Goal: Information Seeking & Learning: Learn about a topic

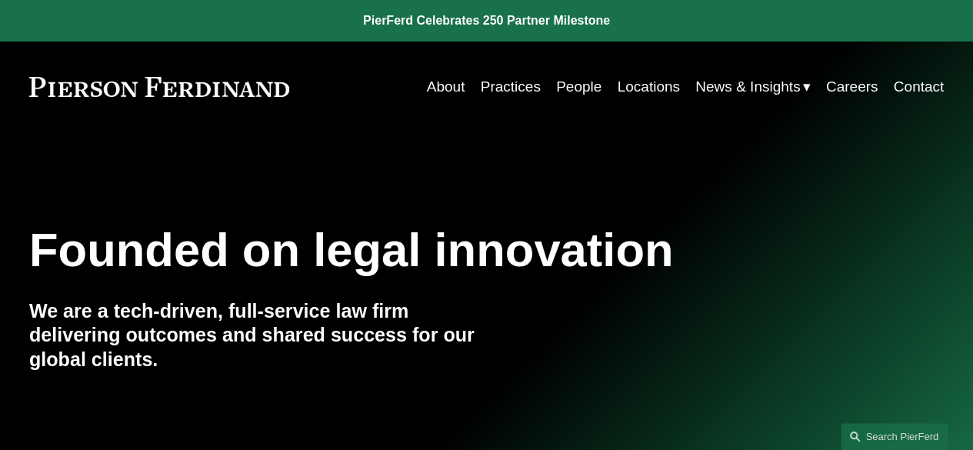
click at [503, 79] on link "Practices" at bounding box center [511, 86] width 60 height 29
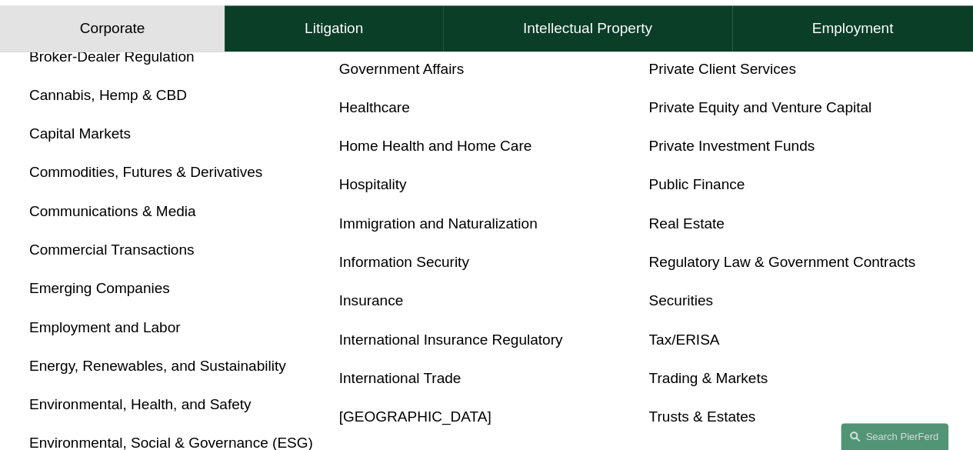
scroll to position [673, 0]
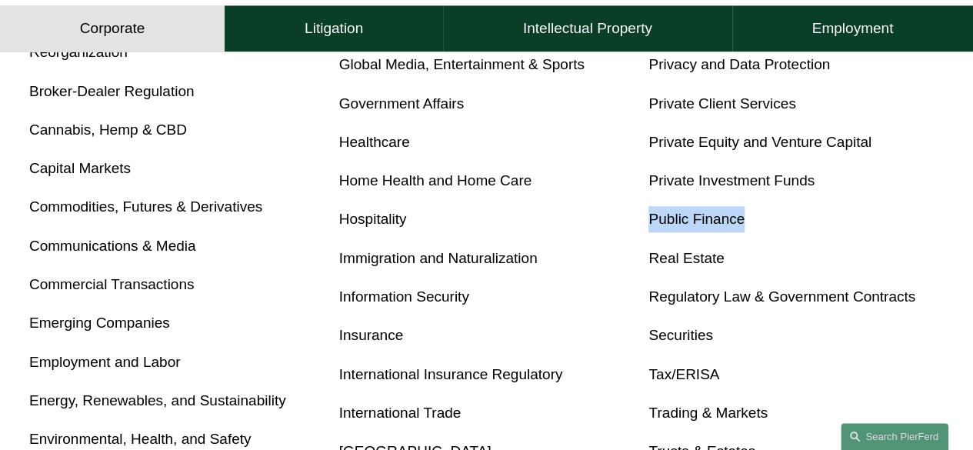
drag, startPoint x: 961, startPoint y: 236, endPoint x: 940, endPoint y: 178, distance: 62.3
click at [940, 178] on div "Corporate Overview Antitrust Banking and Financial Services Bankruptcy, Financi…" at bounding box center [486, 209] width 973 height 665
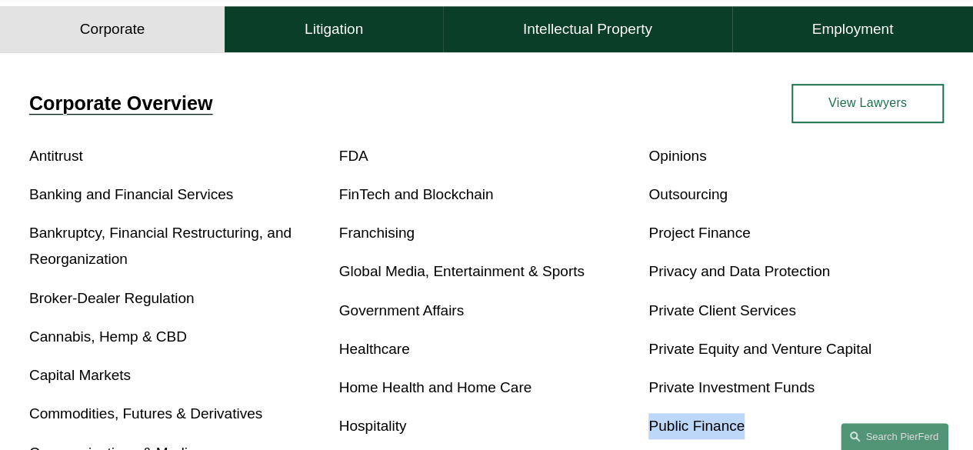
scroll to position [463, 0]
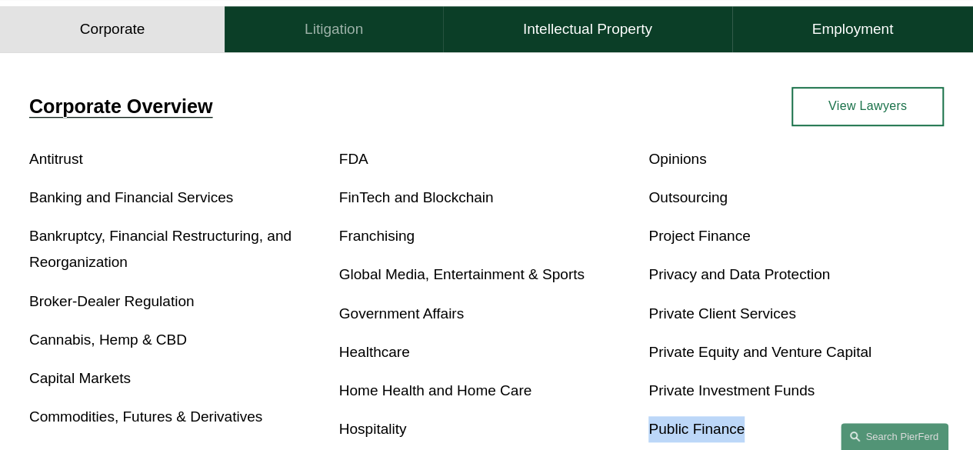
click at [378, 40] on button "Litigation" at bounding box center [334, 29] width 218 height 46
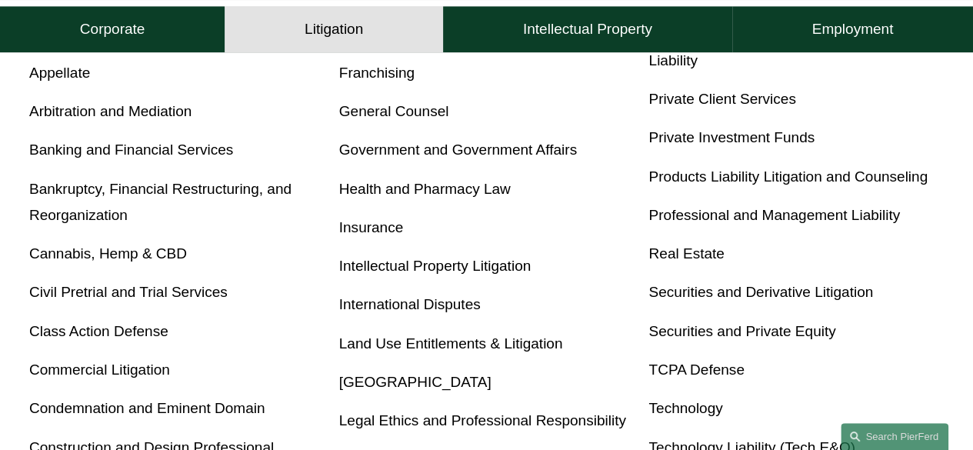
scroll to position [597, 0]
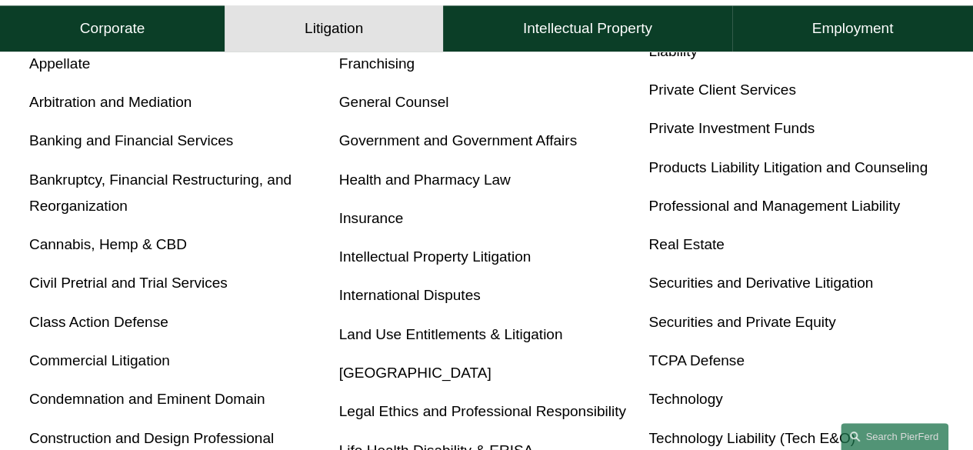
click at [426, 260] on link "Intellectual Property Litigation" at bounding box center [434, 256] width 191 height 16
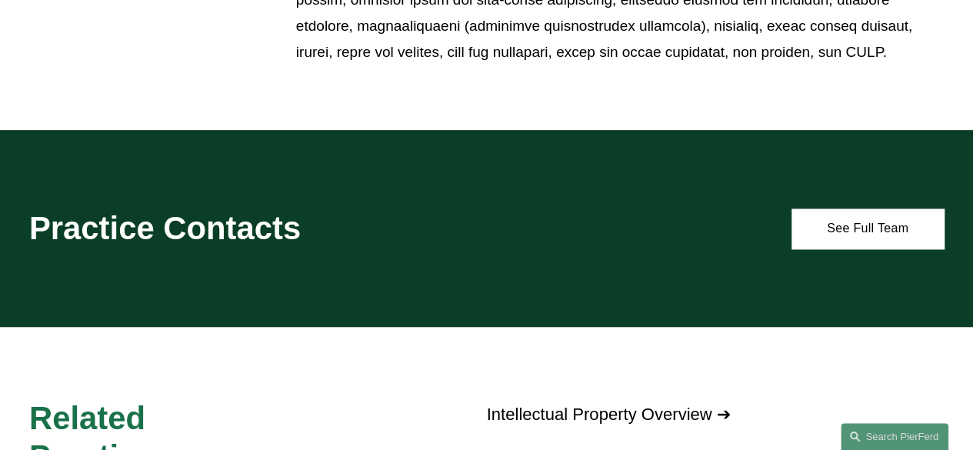
scroll to position [1174, 0]
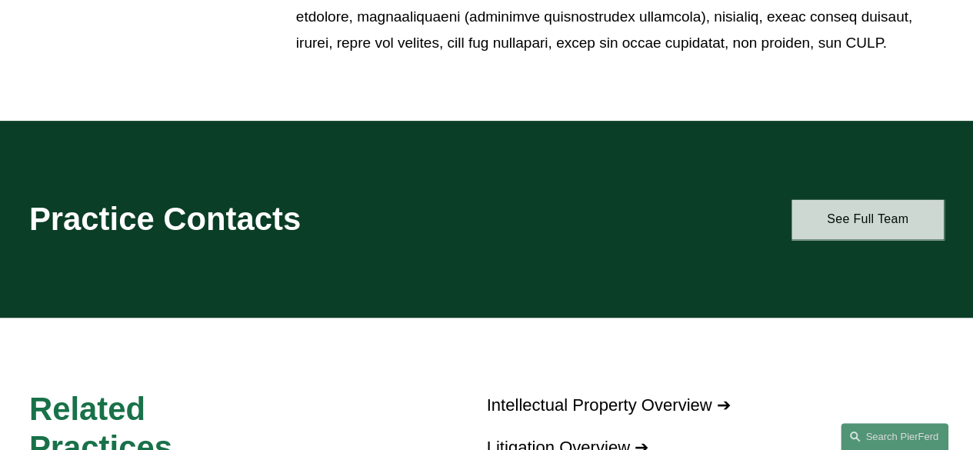
click at [854, 215] on link "See Full Team" at bounding box center [867, 218] width 152 height 39
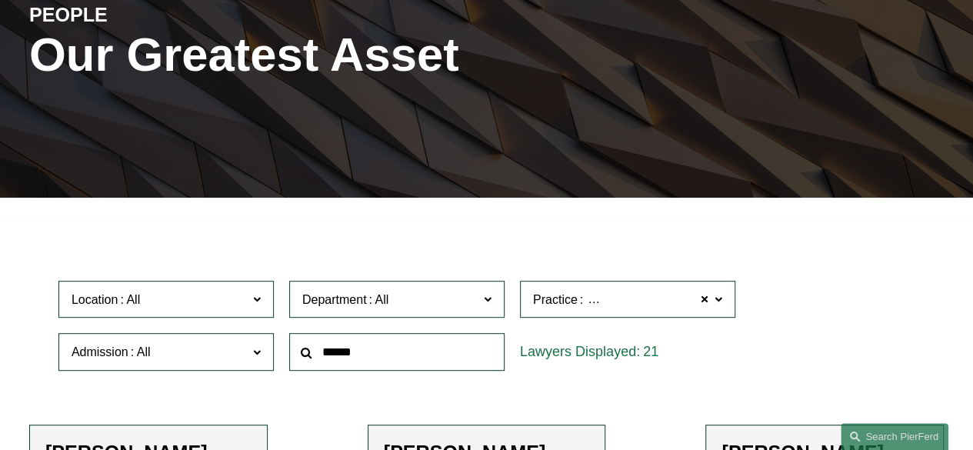
scroll to position [277, 0]
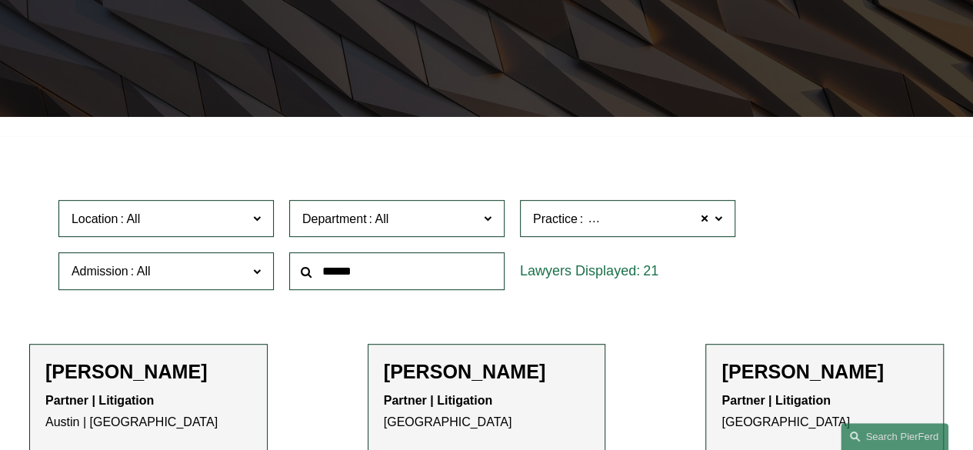
click at [381, 278] on input "text" at bounding box center [396, 271] width 215 height 38
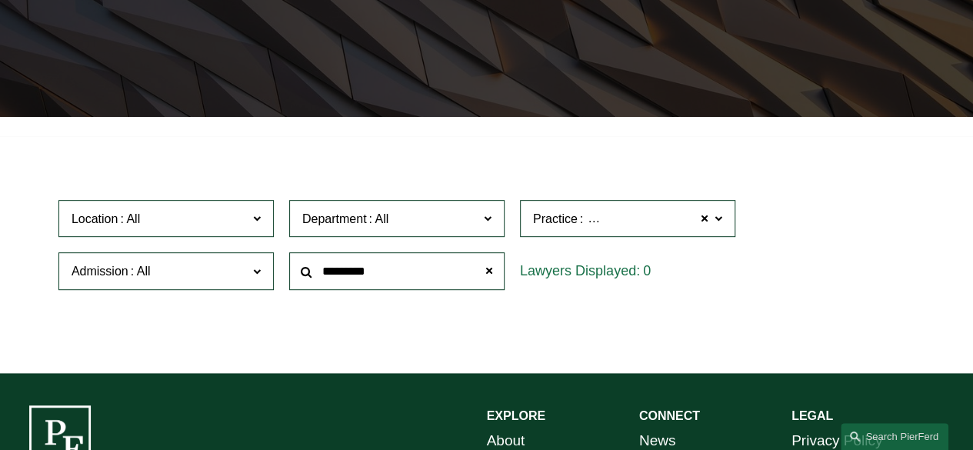
click at [354, 273] on input "*********" at bounding box center [396, 271] width 215 height 38
type input "*"
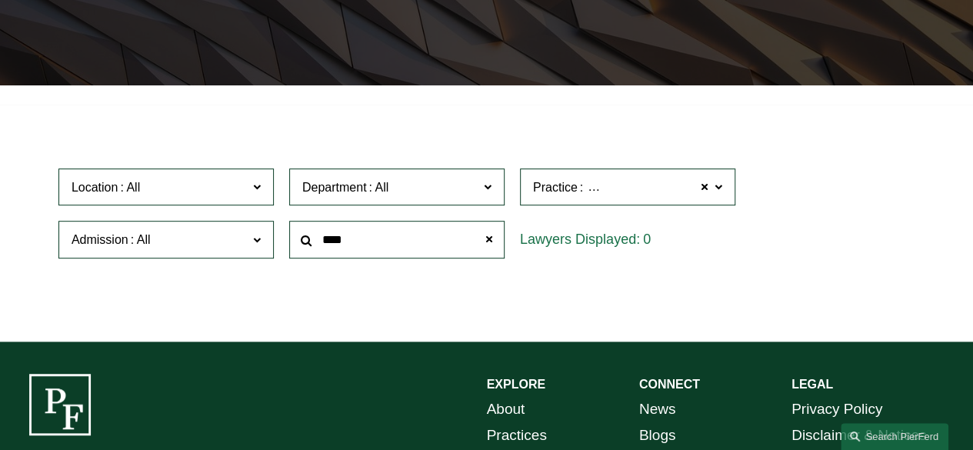
scroll to position [352, 0]
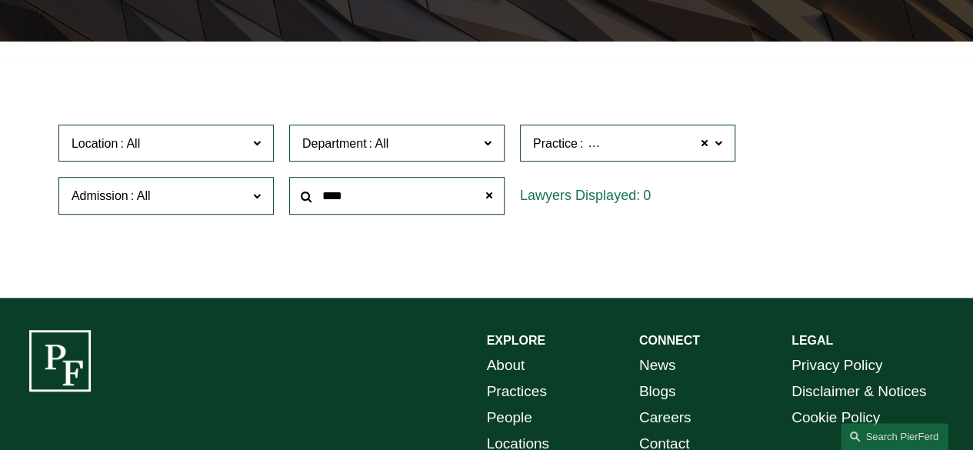
click at [333, 205] on input "****" at bounding box center [396, 196] width 215 height 38
click at [336, 199] on input "****" at bounding box center [396, 196] width 215 height 38
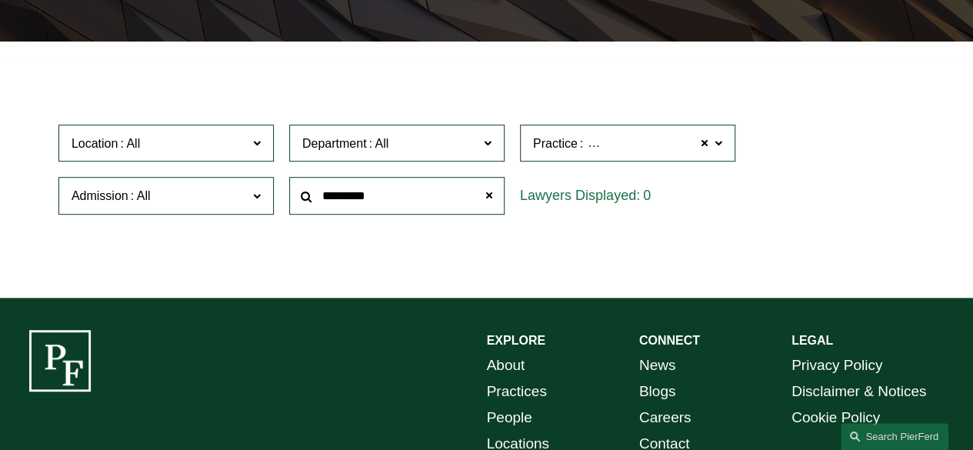
type input "*********"
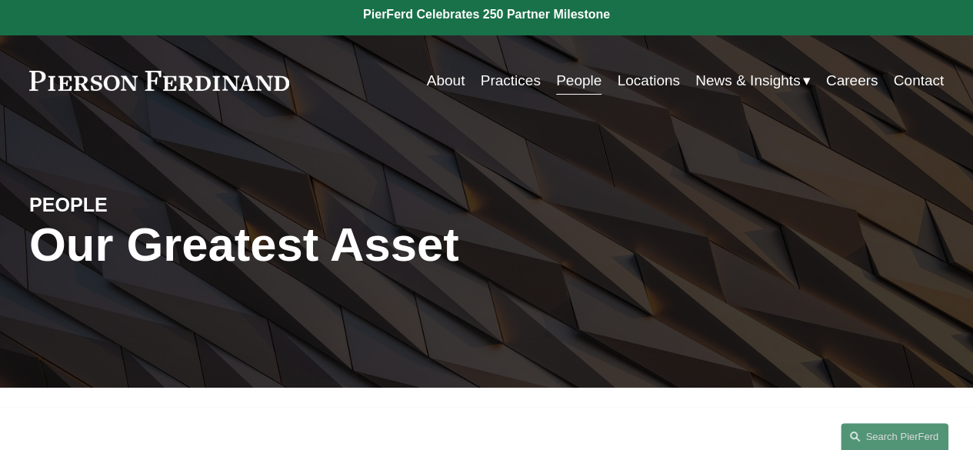
scroll to position [0, 0]
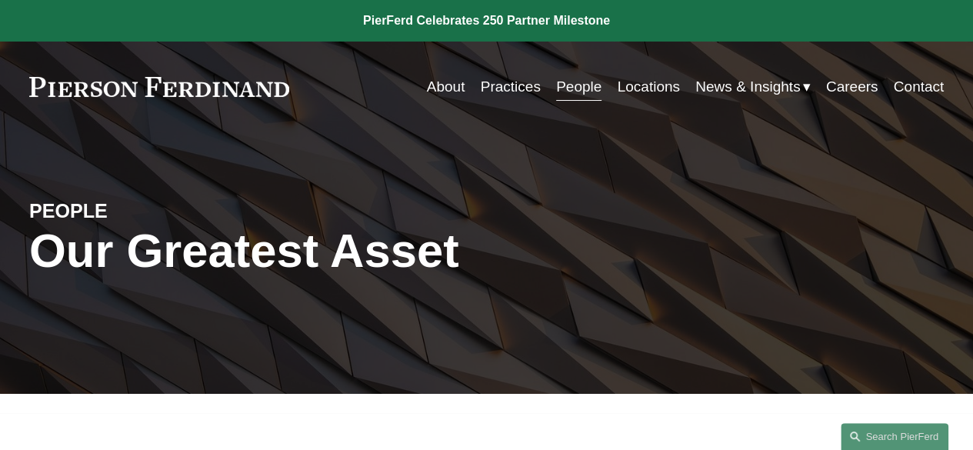
click at [577, 93] on link "People" at bounding box center [578, 86] width 45 height 29
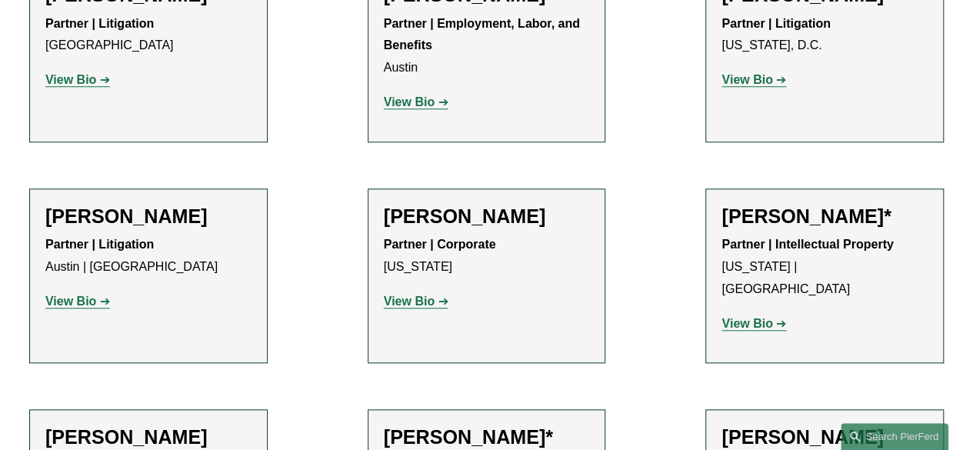
scroll to position [14196, 0]
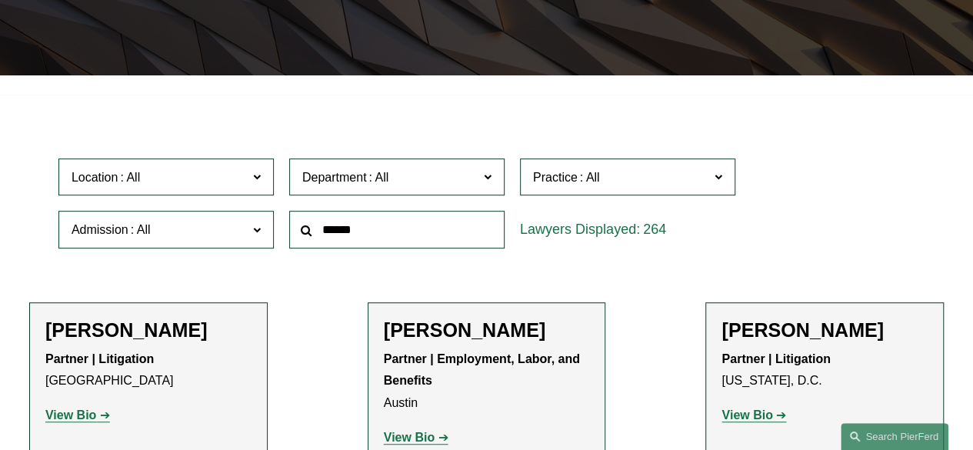
scroll to position [0, 0]
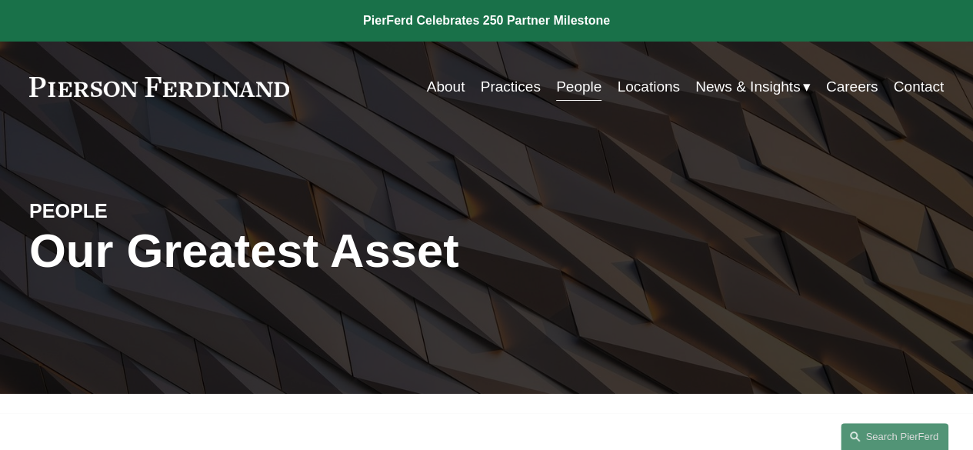
click at [522, 88] on link "Practices" at bounding box center [511, 86] width 60 height 29
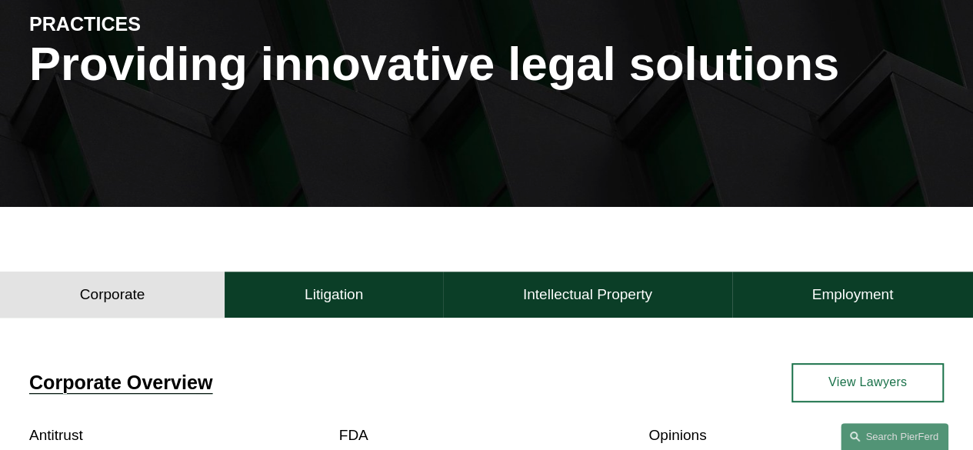
scroll to position [321, 0]
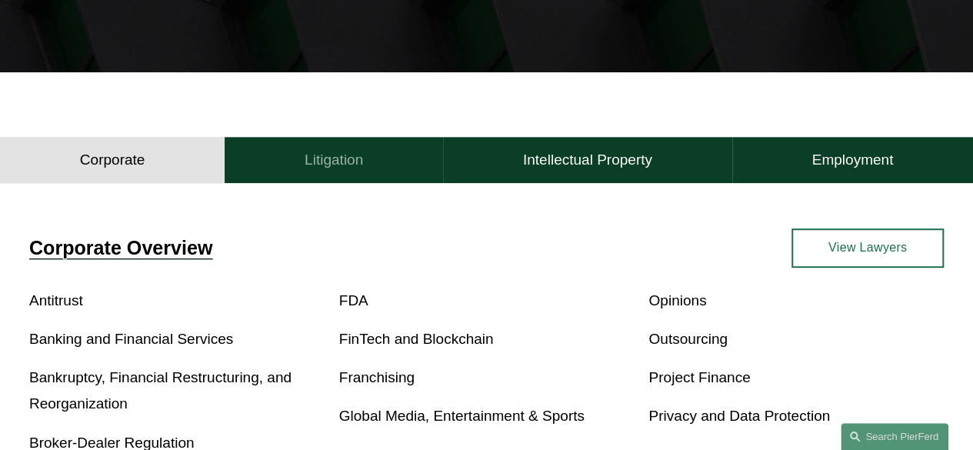
click at [336, 166] on h4 "Litigation" at bounding box center [334, 160] width 58 height 18
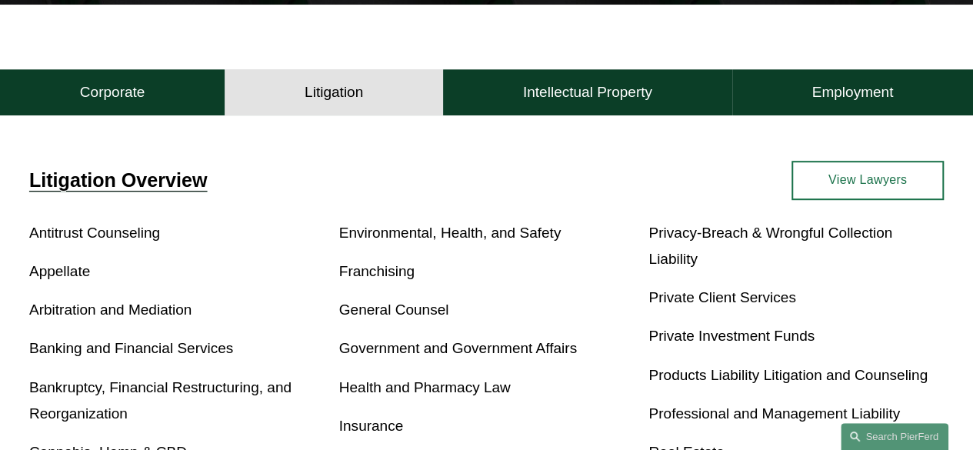
scroll to position [391, 0]
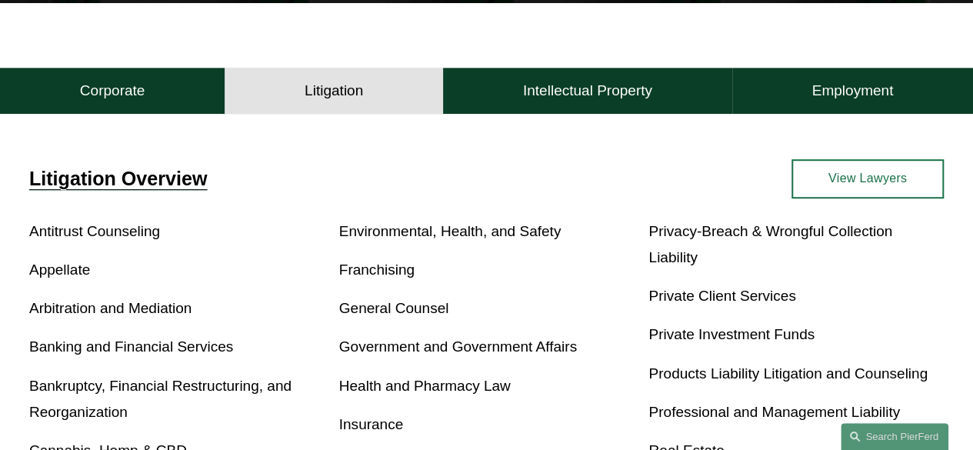
click at [897, 179] on link "View Lawyers" at bounding box center [867, 178] width 152 height 39
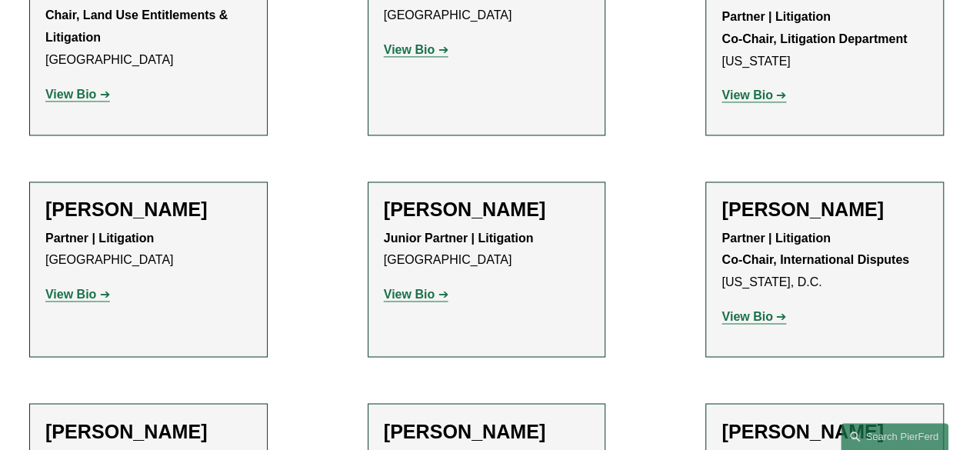
scroll to position [1160, 0]
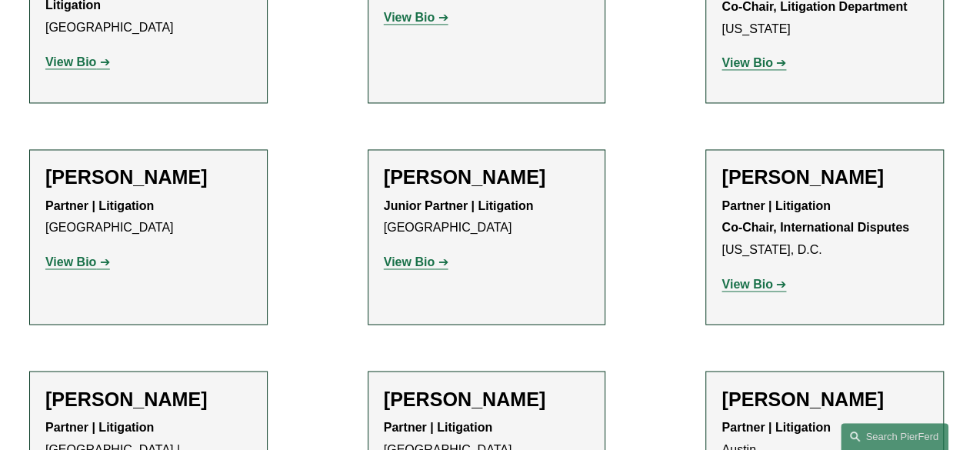
click at [82, 258] on strong "View Bio" at bounding box center [70, 261] width 51 height 13
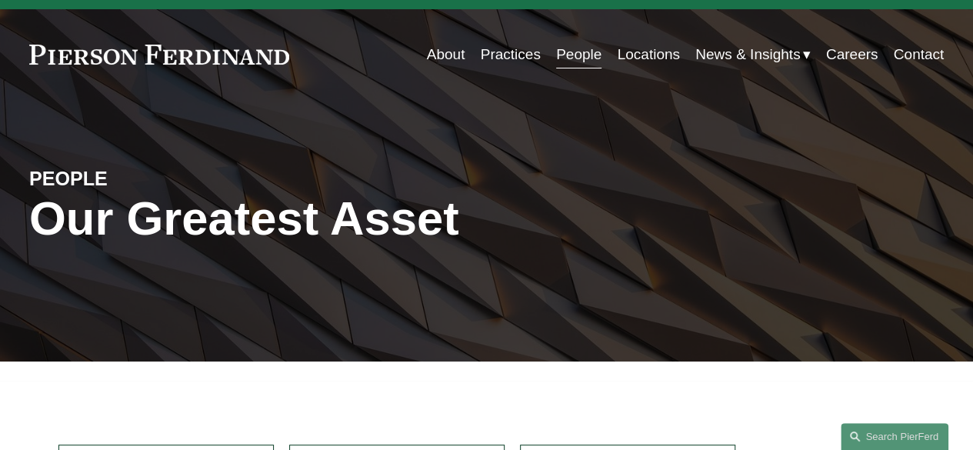
scroll to position [0, 0]
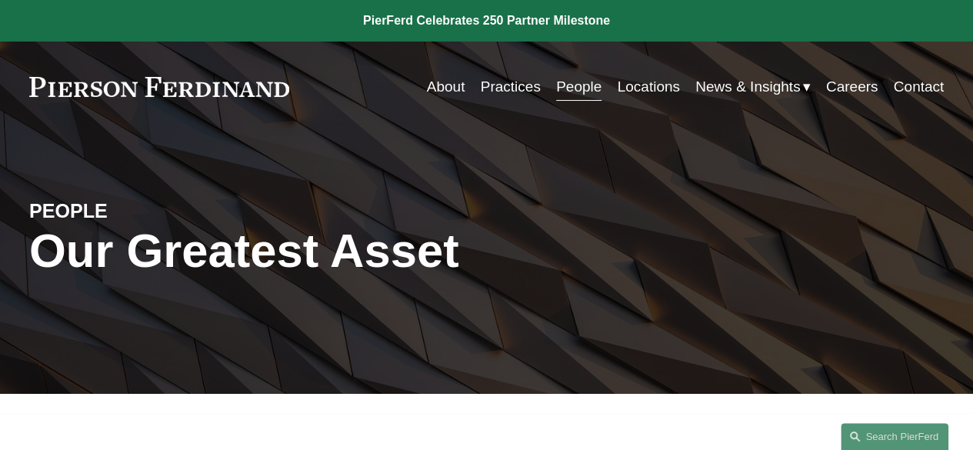
click at [566, 93] on link "People" at bounding box center [578, 86] width 45 height 29
click at [577, 88] on link "People" at bounding box center [578, 86] width 45 height 29
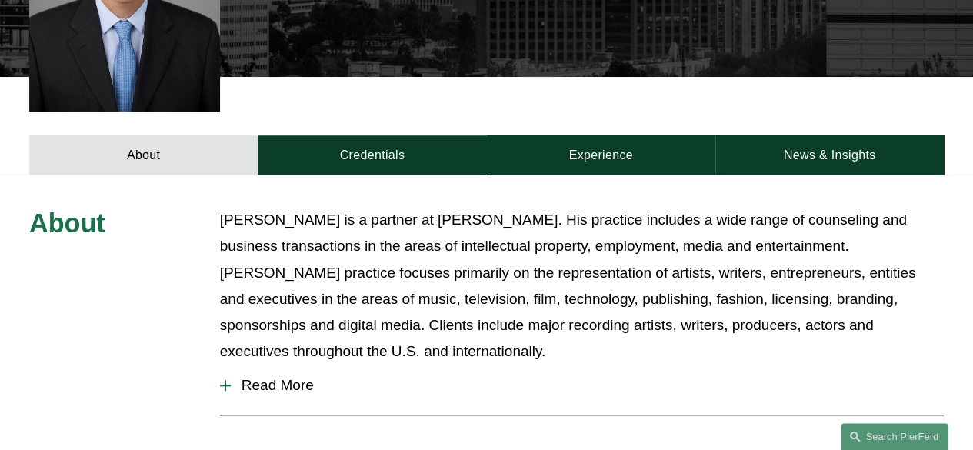
scroll to position [522, 0]
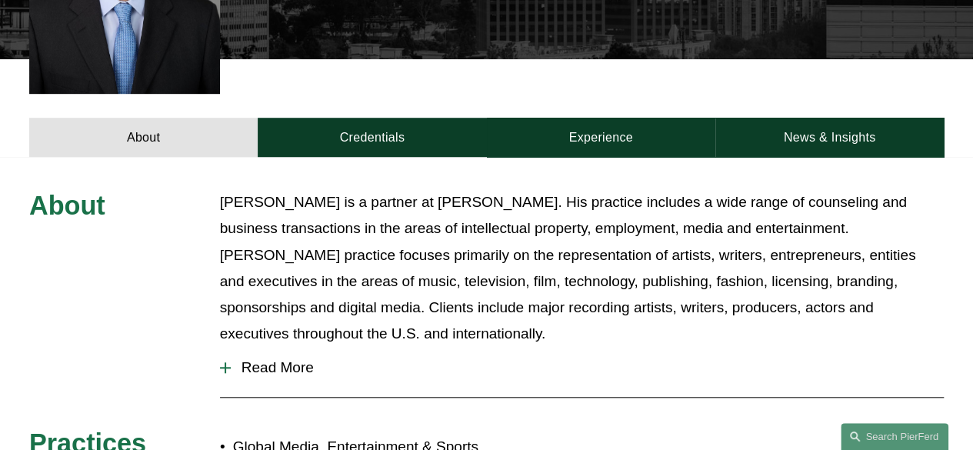
click at [279, 359] on span "Read More" at bounding box center [587, 367] width 713 height 17
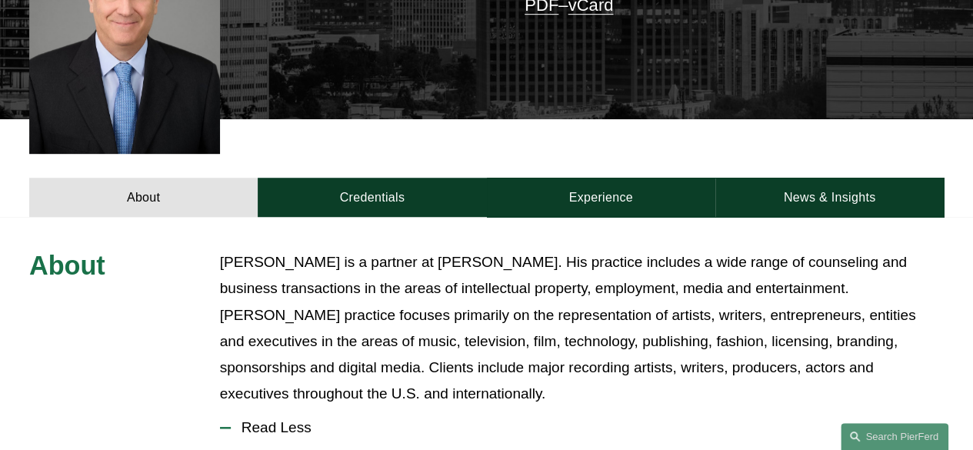
scroll to position [0, 0]
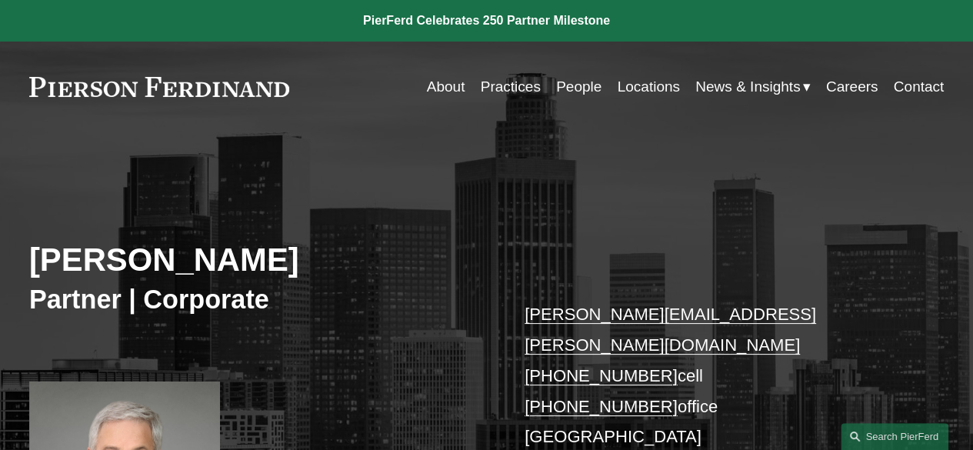
click at [652, 87] on link "Locations" at bounding box center [648, 86] width 62 height 29
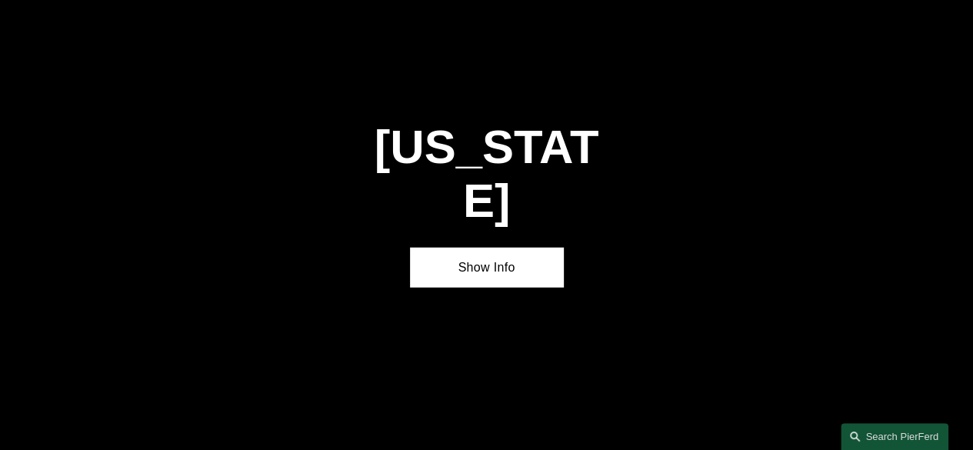
scroll to position [1952, 0]
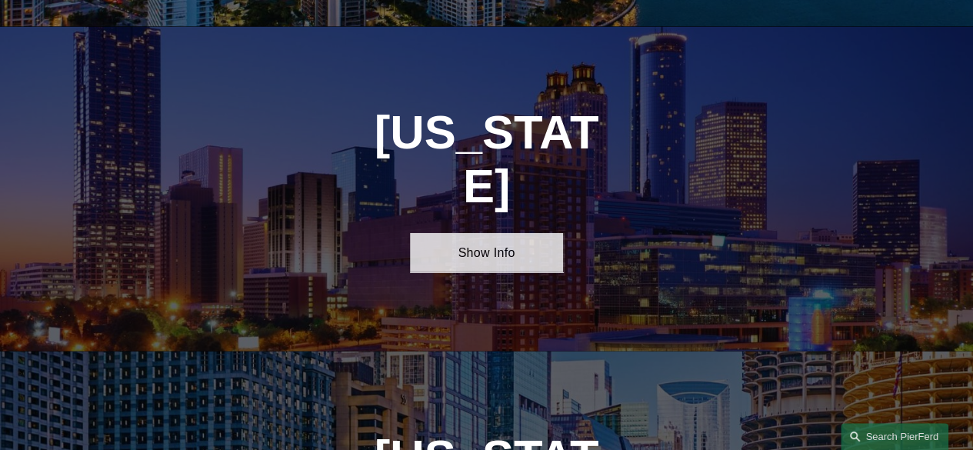
click at [498, 233] on link "Show Info" at bounding box center [486, 252] width 152 height 39
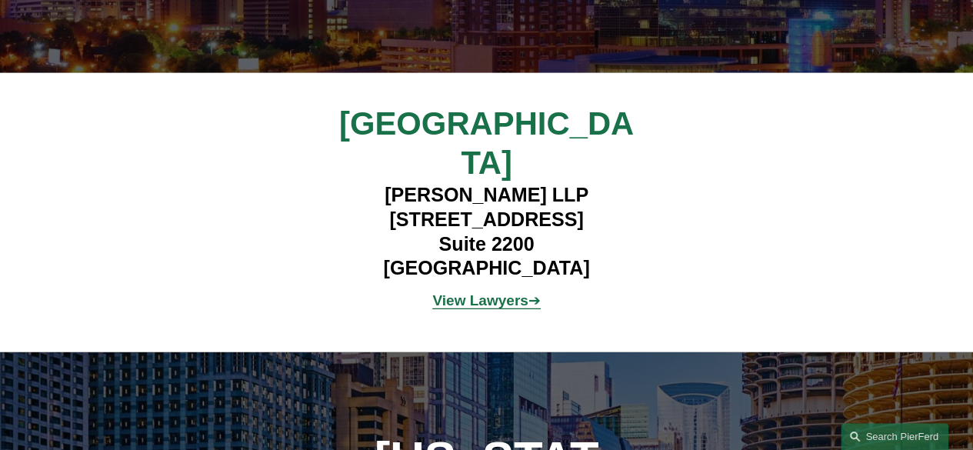
scroll to position [2246, 0]
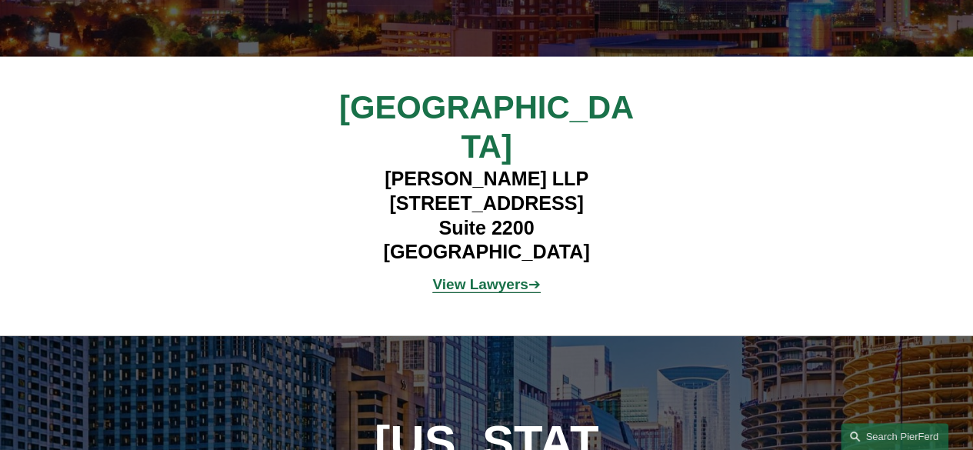
click at [515, 276] on strong "View Lawyers" at bounding box center [479, 284] width 95 height 16
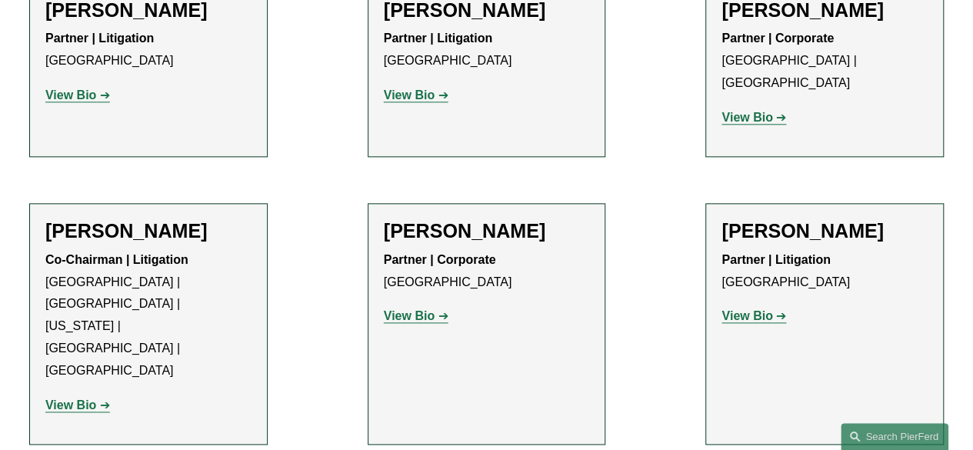
scroll to position [938, 0]
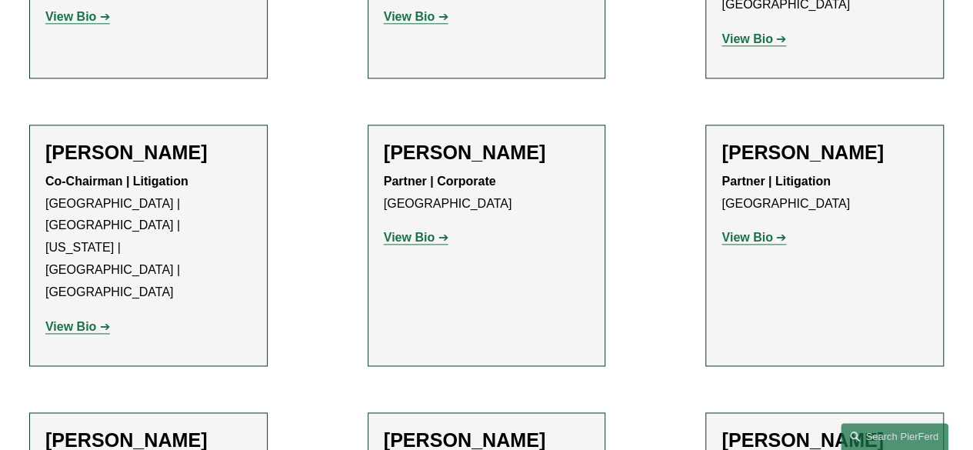
click at [415, 231] on strong "View Bio" at bounding box center [409, 237] width 51 height 13
click at [194, 141] on h2 "[PERSON_NAME]" at bounding box center [148, 152] width 206 height 23
click at [86, 320] on strong "View Bio" at bounding box center [70, 326] width 51 height 13
drag, startPoint x: 972, startPoint y: 173, endPoint x: 972, endPoint y: 184, distance: 10.8
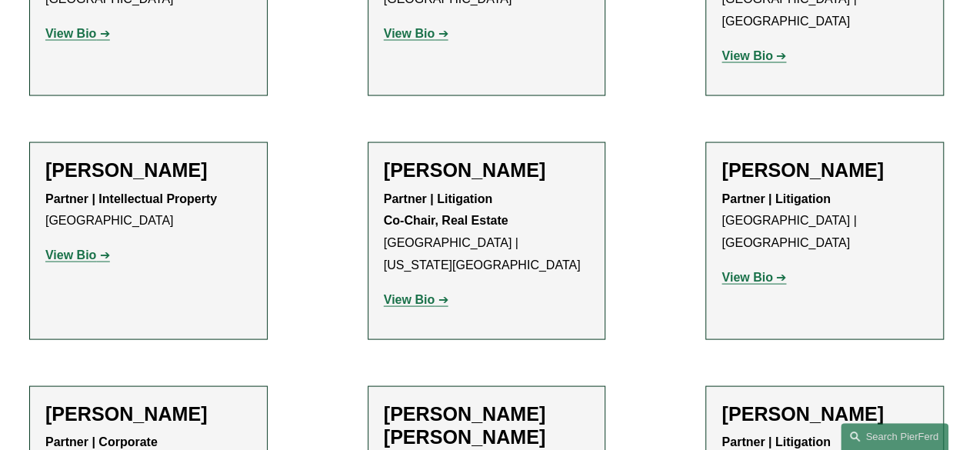
scroll to position [1437, 0]
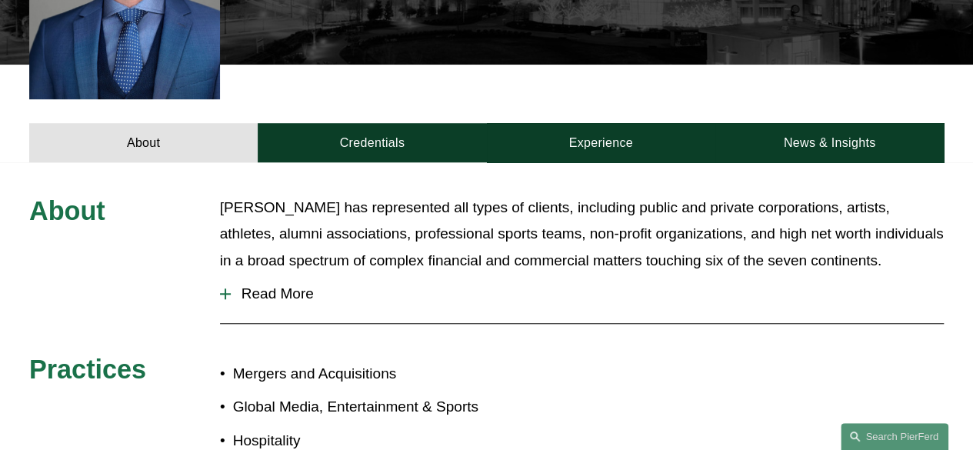
scroll to position [523, 0]
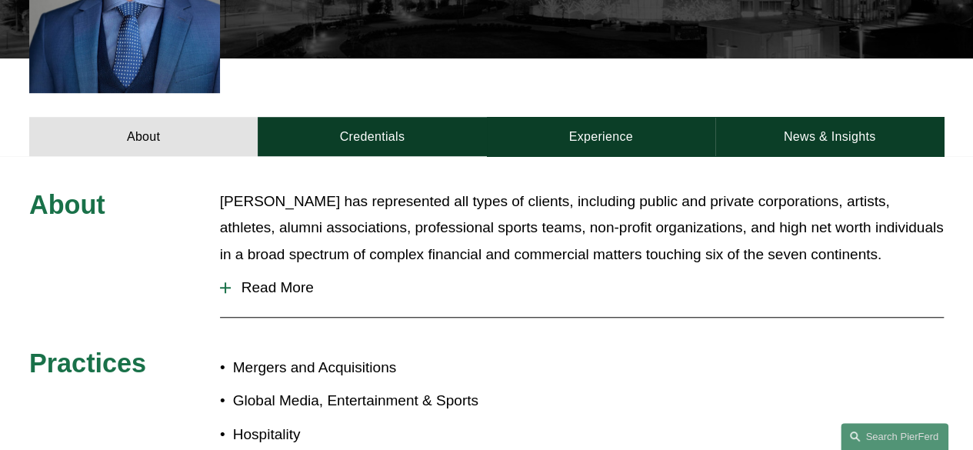
click at [285, 279] on span "Read More" at bounding box center [587, 287] width 713 height 17
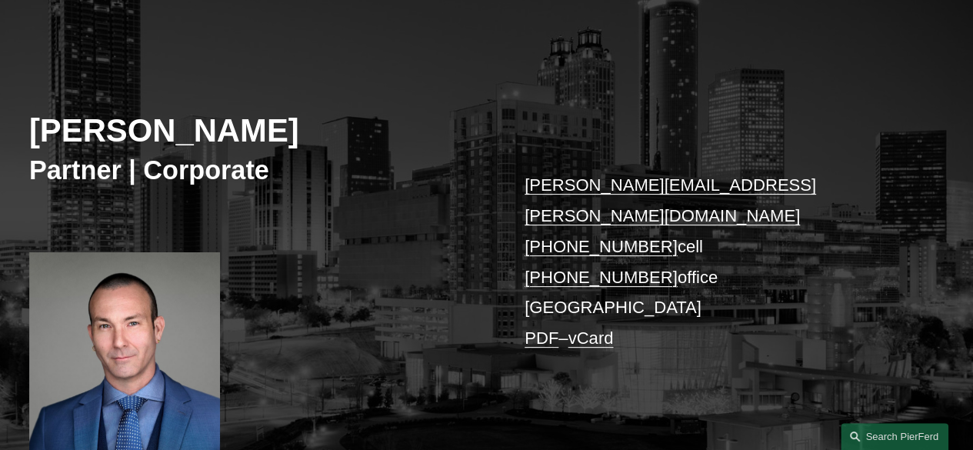
scroll to position [127, 0]
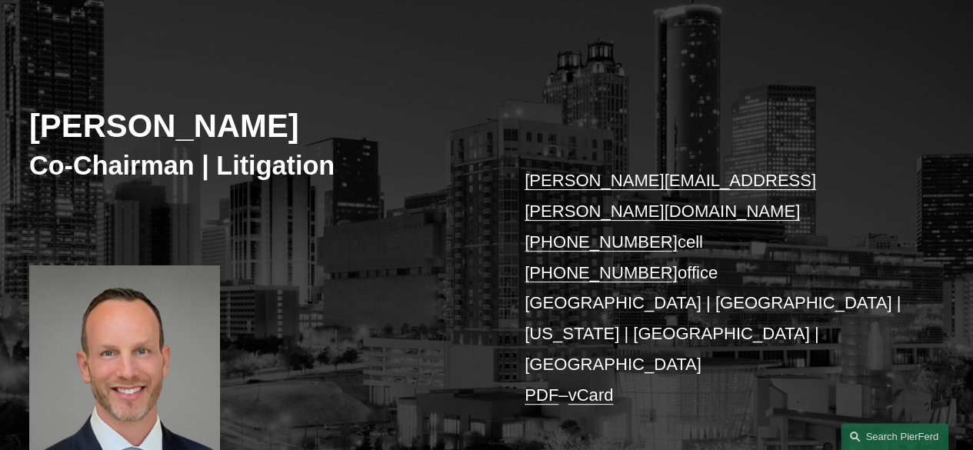
scroll to position [136, 0]
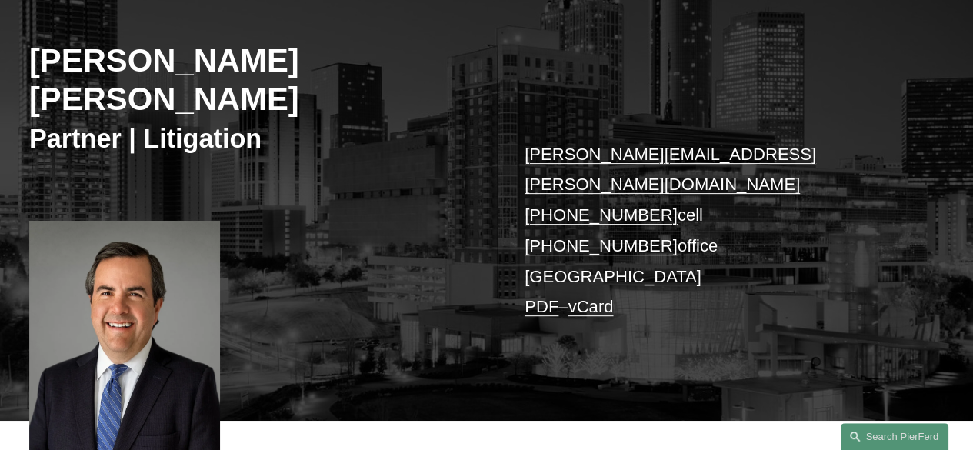
scroll to position [192, 0]
